Goal: Transaction & Acquisition: Purchase product/service

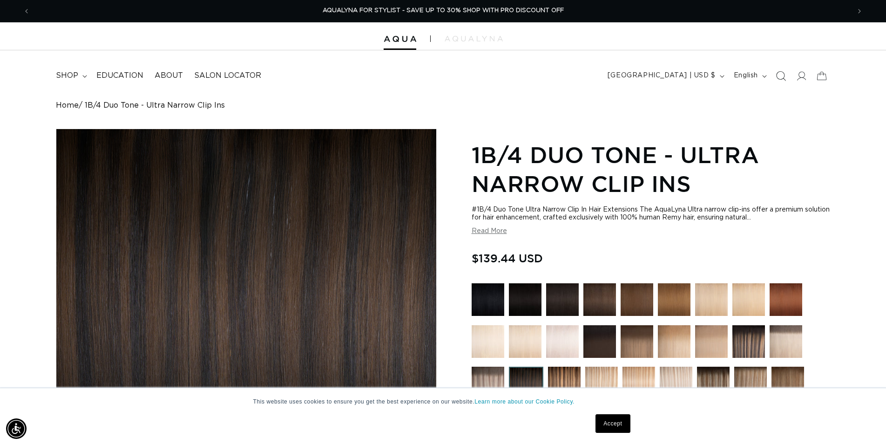
click at [780, 73] on icon "Search" at bounding box center [781, 76] width 10 height 10
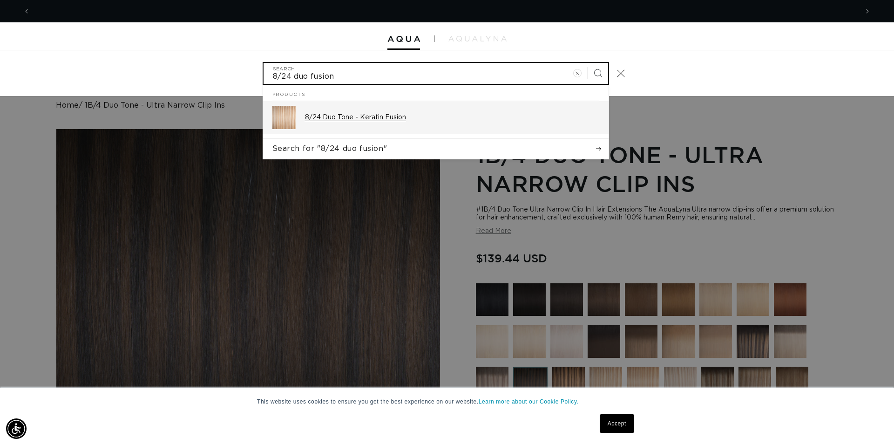
scroll to position [0, 1656]
type input "8/24 duo fusion"
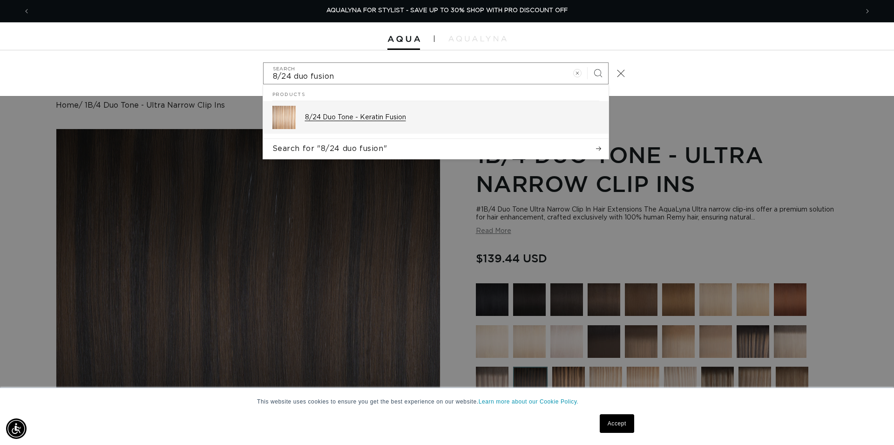
click at [346, 118] on p "8/24 Duo Tone - Keratin Fusion" at bounding box center [452, 117] width 294 height 8
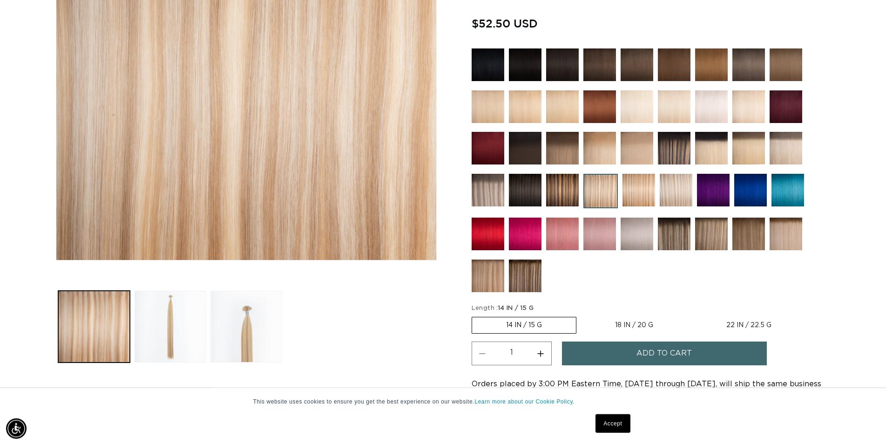
scroll to position [238, 0]
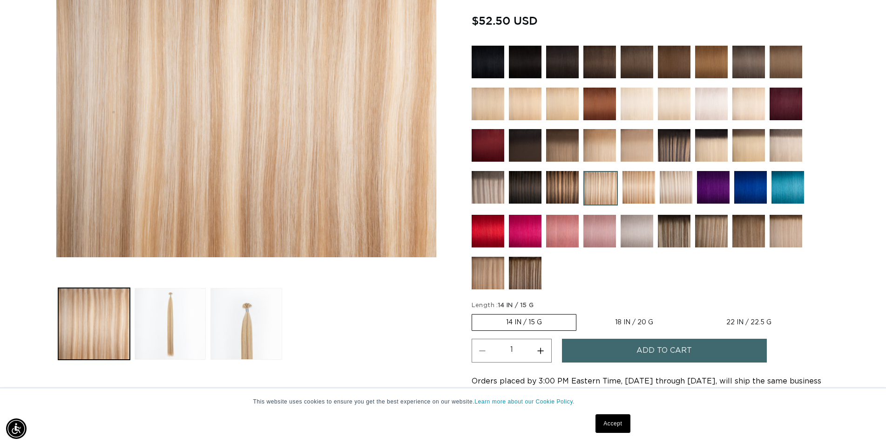
click at [545, 349] on button "Increase quantity for 8/24 Duo Tone - Keratin Fusion" at bounding box center [541, 351] width 21 height 24
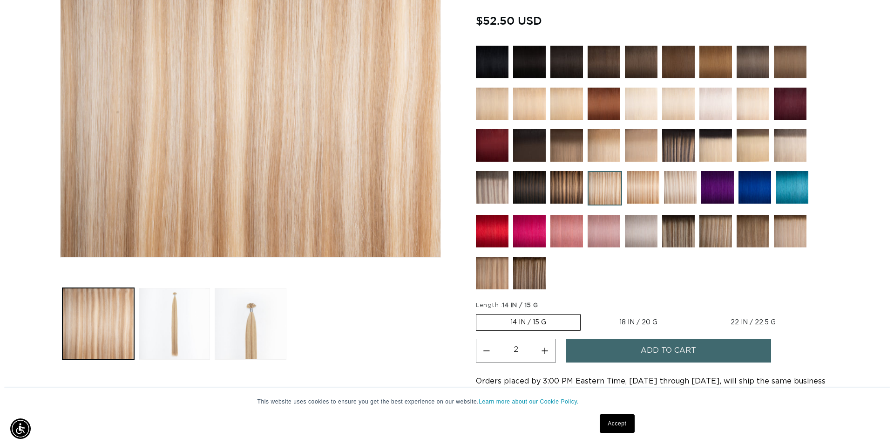
scroll to position [0, 820]
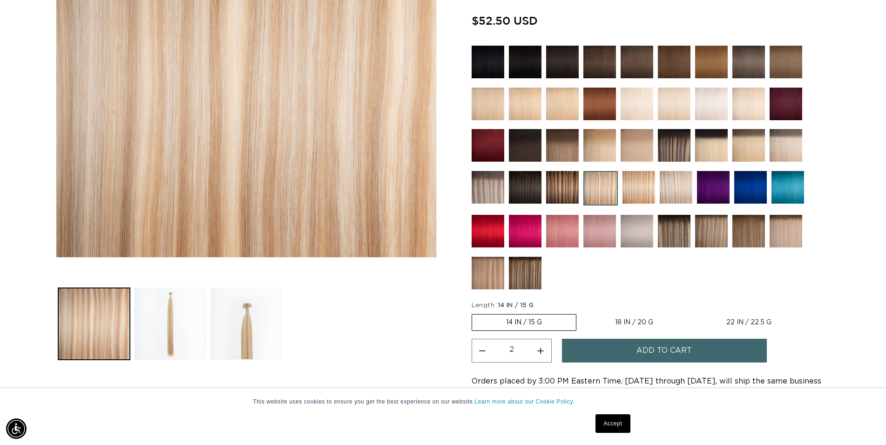
click at [545, 349] on button "Increase quantity for 8/24 Duo Tone - Keratin Fusion" at bounding box center [541, 351] width 21 height 24
type input "4"
click at [692, 352] on button "Add to cart" at bounding box center [664, 351] width 205 height 24
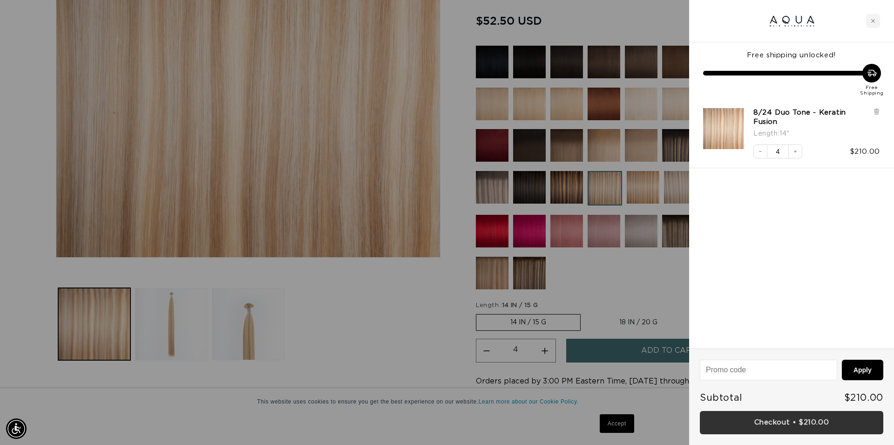
scroll to position [0, 0]
click at [794, 427] on link "Checkout • $210.00" at bounding box center [792, 423] width 184 height 24
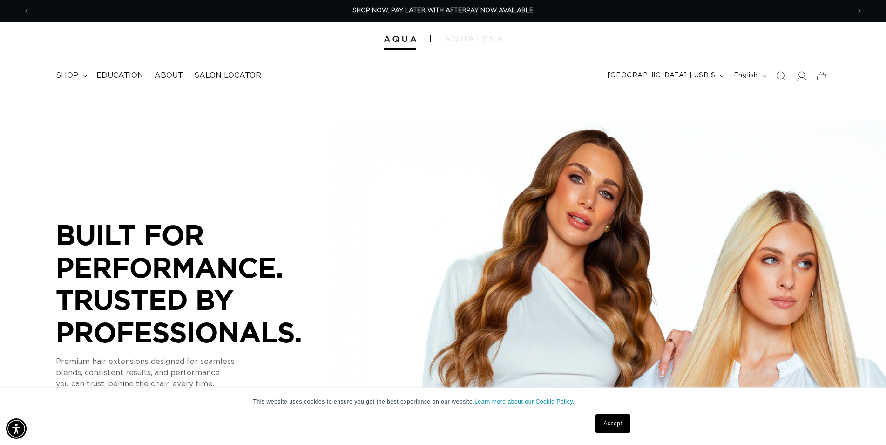
scroll to position [0, 1640]
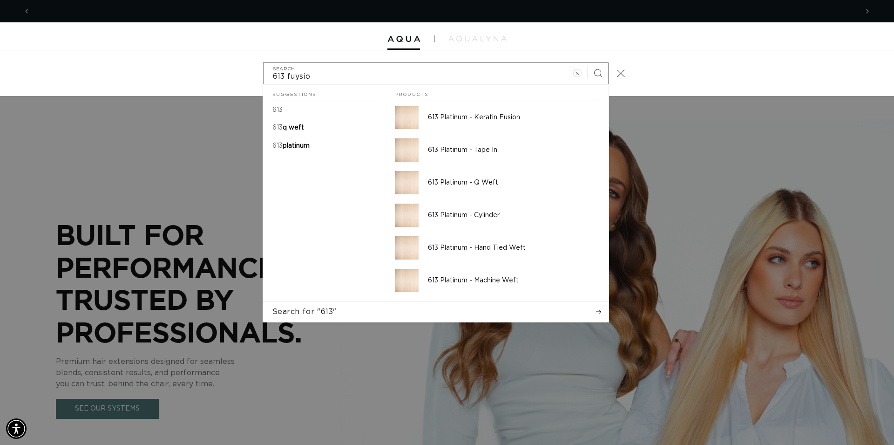
scroll to position [0, 828]
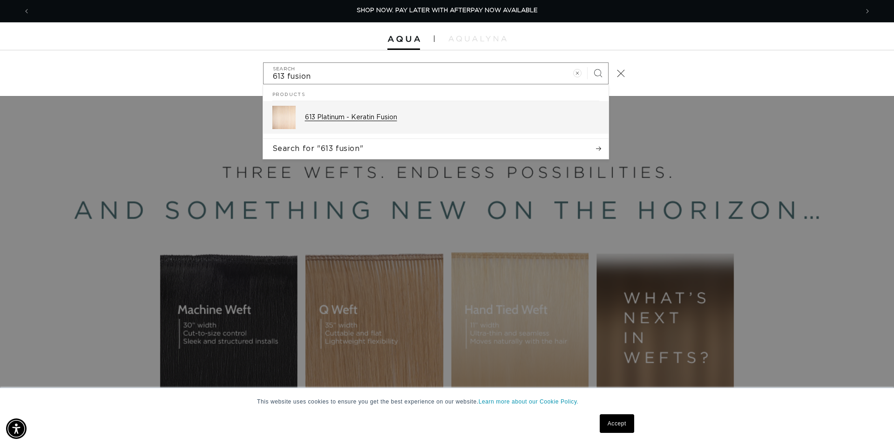
type input "613 fusion"
click at [432, 118] on p "613 Platinum - Keratin Fusion" at bounding box center [452, 117] width 294 height 8
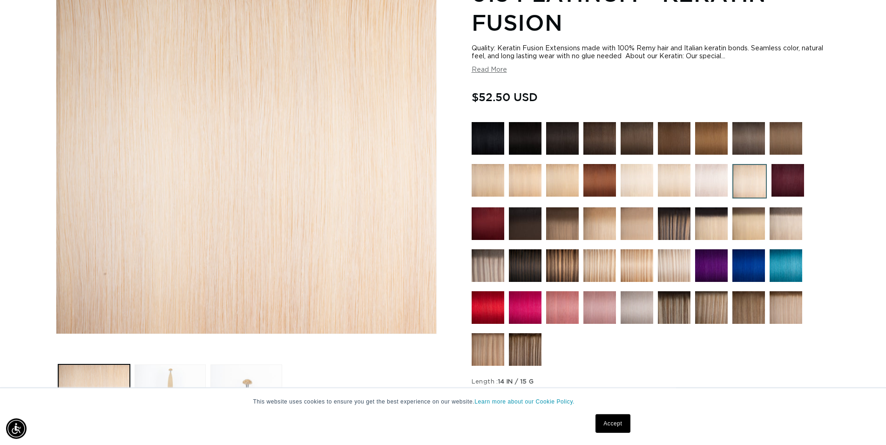
scroll to position [143, 0]
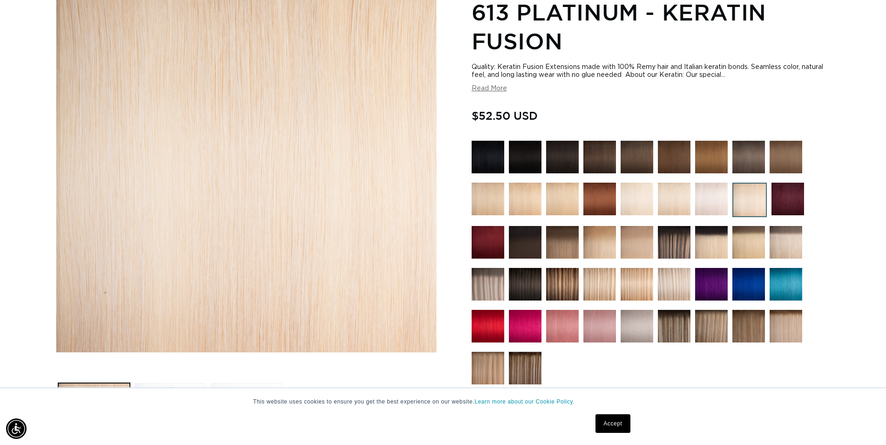
click at [755, 156] on img at bounding box center [749, 157] width 33 height 33
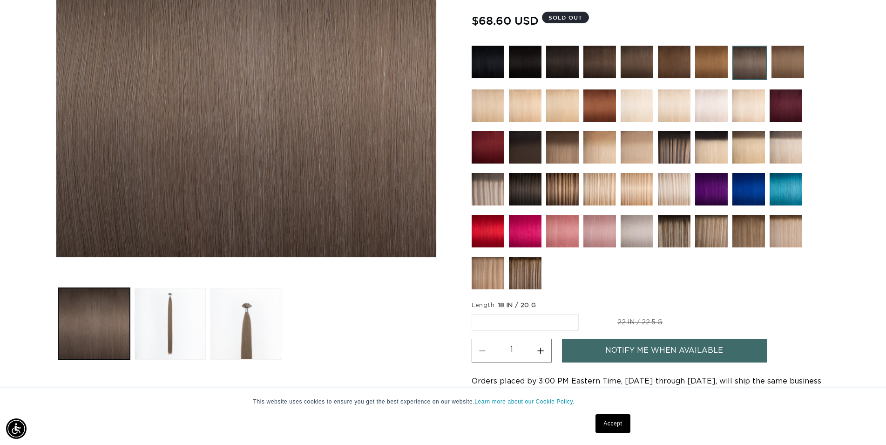
scroll to position [0, 820]
click at [564, 108] on img at bounding box center [562, 105] width 33 height 33
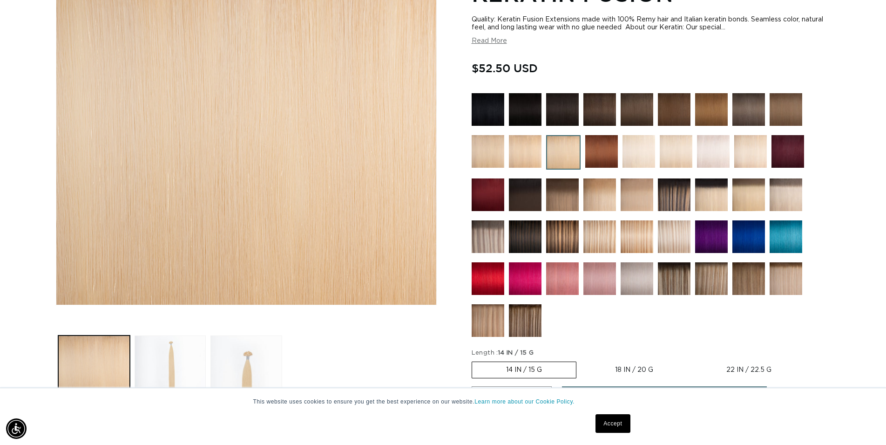
click at [787, 196] on img at bounding box center [786, 194] width 33 height 33
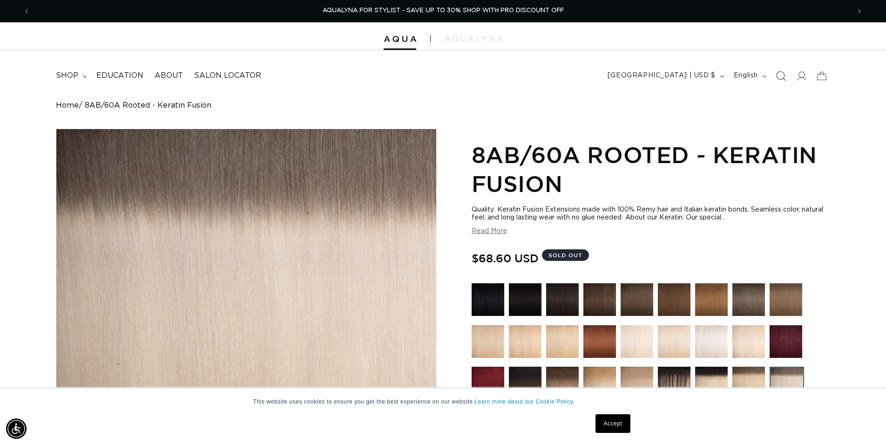
click at [783, 77] on icon "Search" at bounding box center [781, 76] width 10 height 10
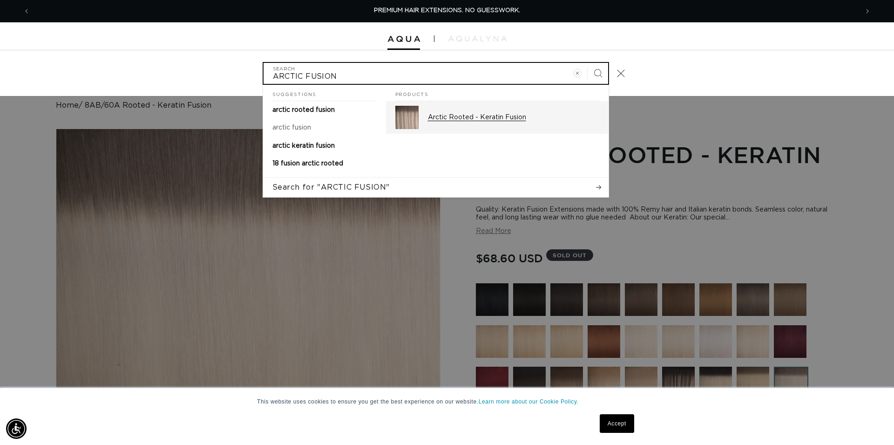
type input "ARCTIC FUSION"
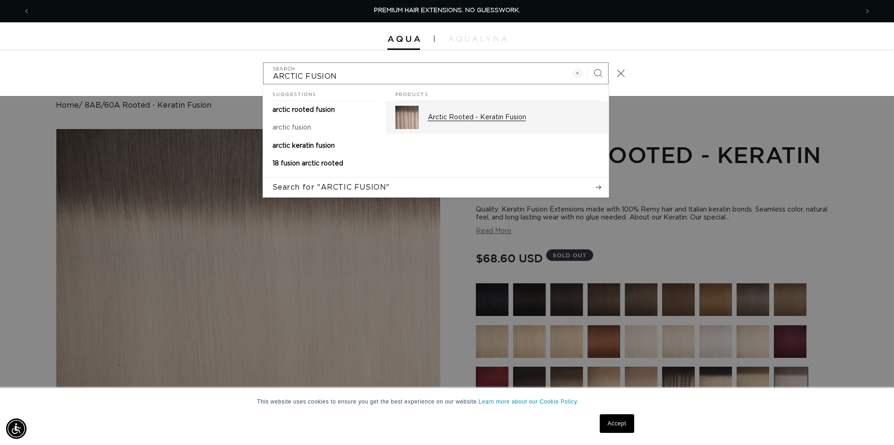
click at [503, 119] on p "Arctic Rooted - Keratin Fusion" at bounding box center [513, 117] width 171 height 8
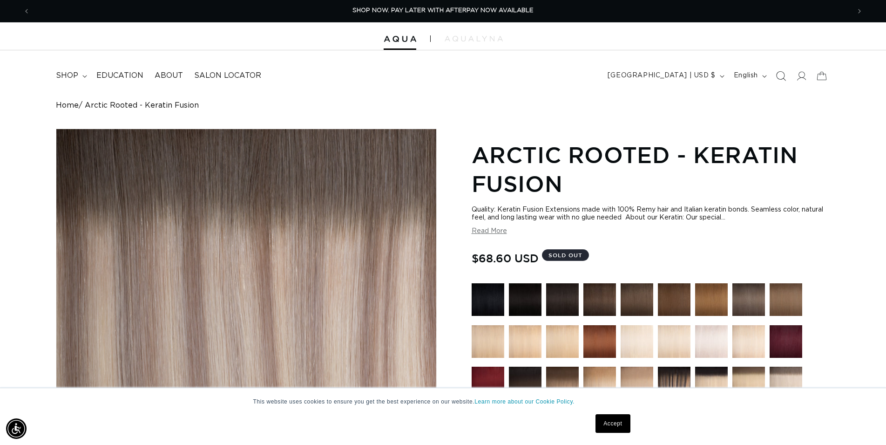
click at [778, 71] on span "Search" at bounding box center [781, 76] width 20 height 20
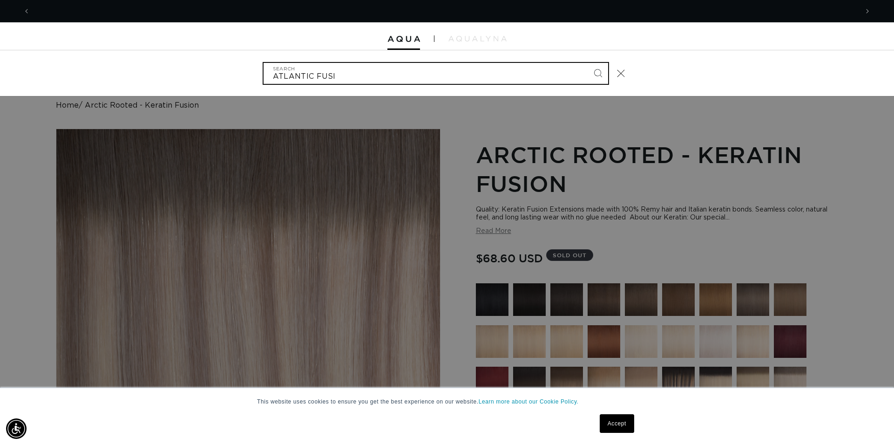
scroll to position [0, 1656]
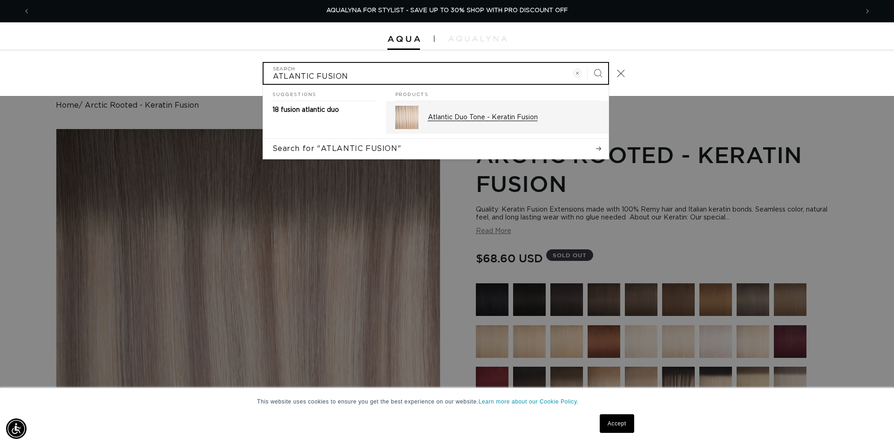
type input "ATLANTIC FUSION"
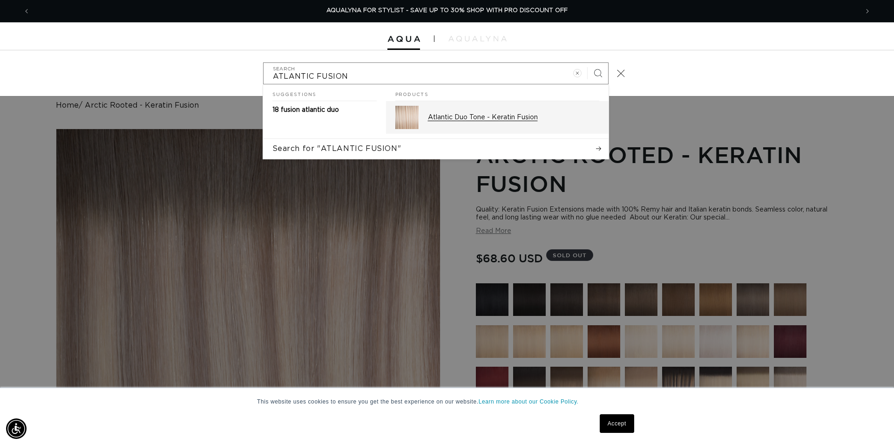
click at [515, 114] on p "Atlantic Duo Tone - Keratin Fusion" at bounding box center [513, 117] width 171 height 8
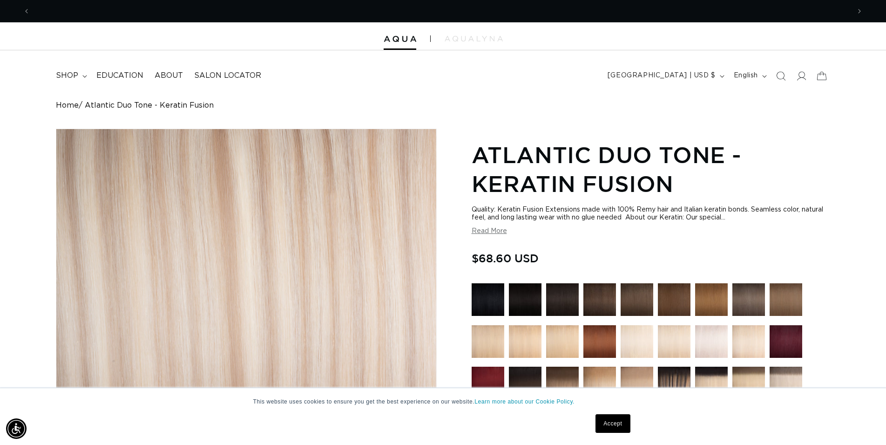
scroll to position [0, 820]
click at [780, 77] on icon "Search" at bounding box center [781, 76] width 10 height 10
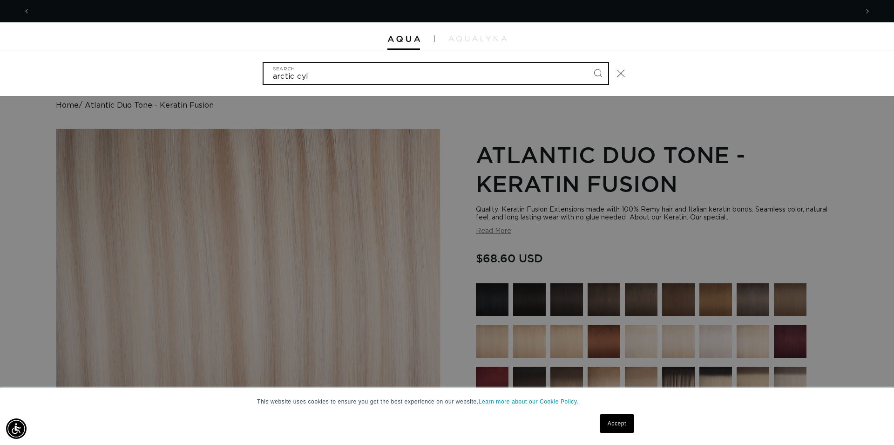
scroll to position [0, 0]
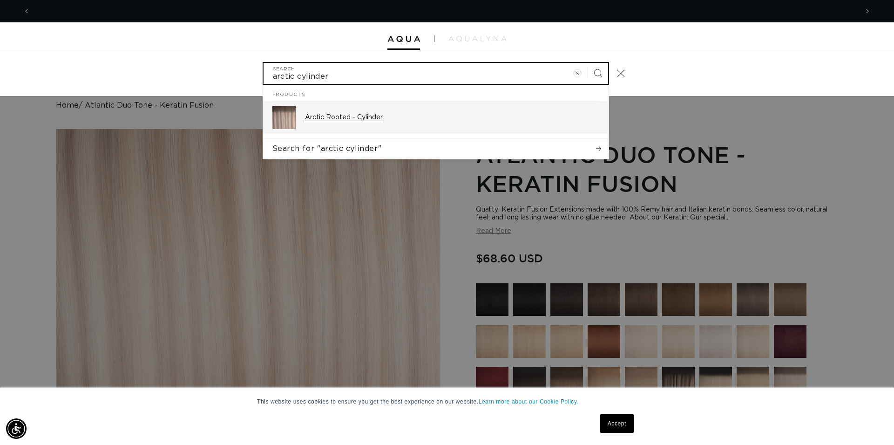
type input "arctic cylinder"
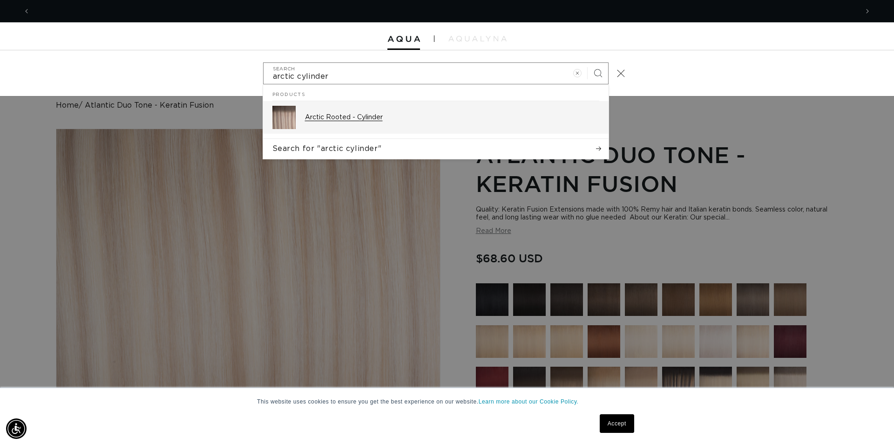
click at [371, 116] on p "Arctic Rooted - Cylinder" at bounding box center [452, 117] width 294 height 8
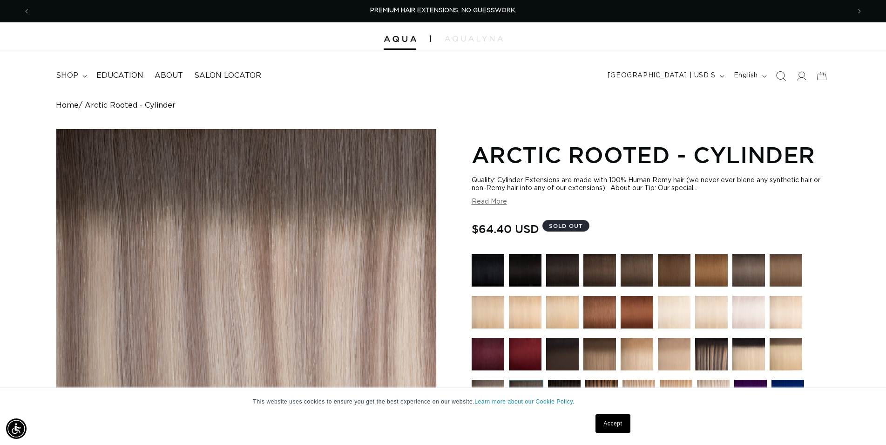
click at [784, 75] on icon "Search" at bounding box center [781, 76] width 10 height 10
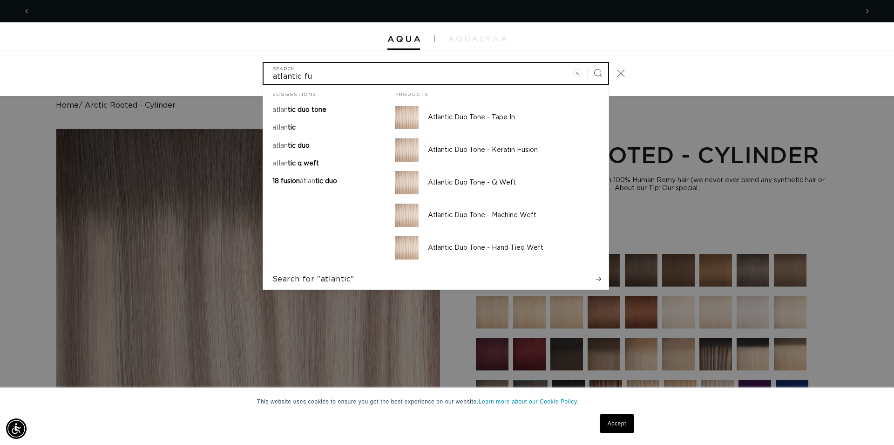
scroll to position [0, 1656]
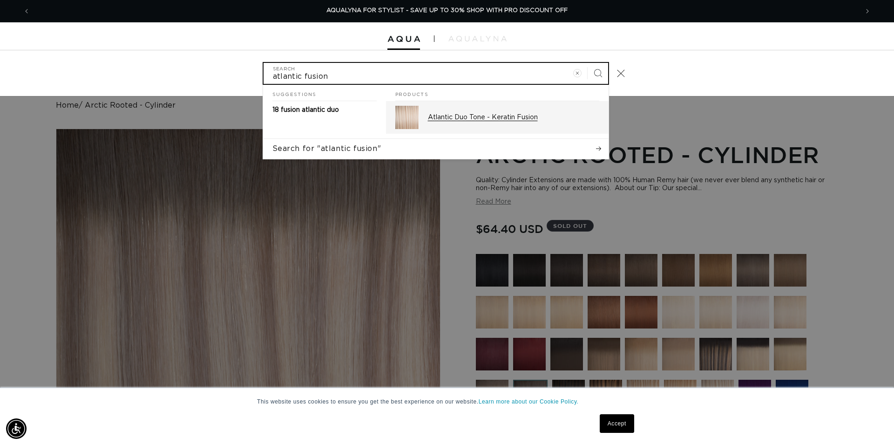
type input "atlantic fusion"
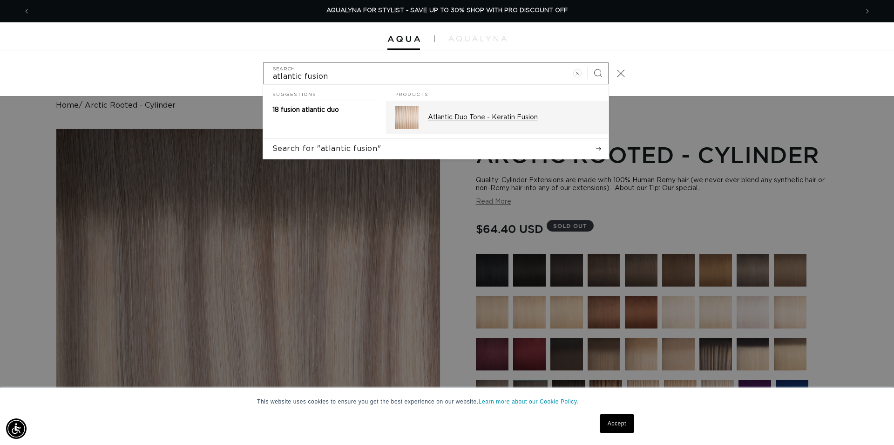
click at [500, 121] on p "Atlantic Duo Tone - Keratin Fusion" at bounding box center [513, 117] width 171 height 8
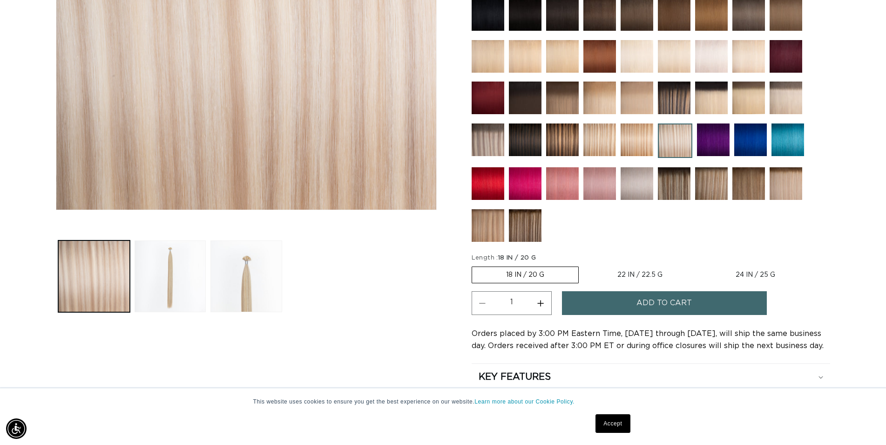
scroll to position [0, 1640]
click at [789, 184] on img at bounding box center [786, 183] width 33 height 33
